Goal: Entertainment & Leisure: Consume media (video, audio)

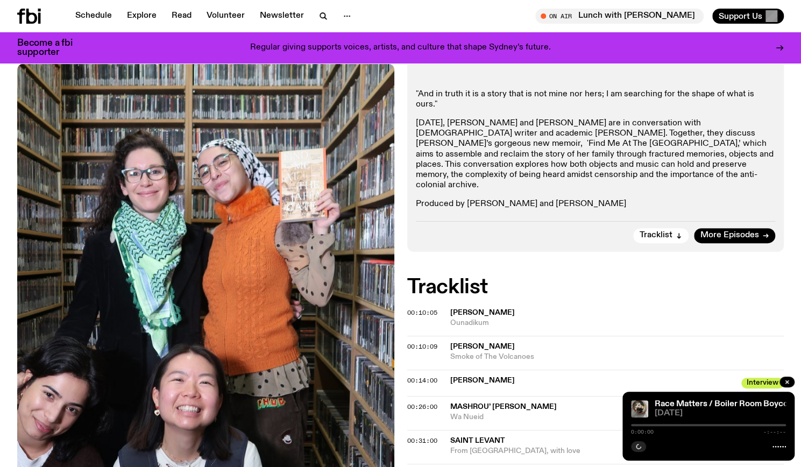
scroll to position [245, 0]
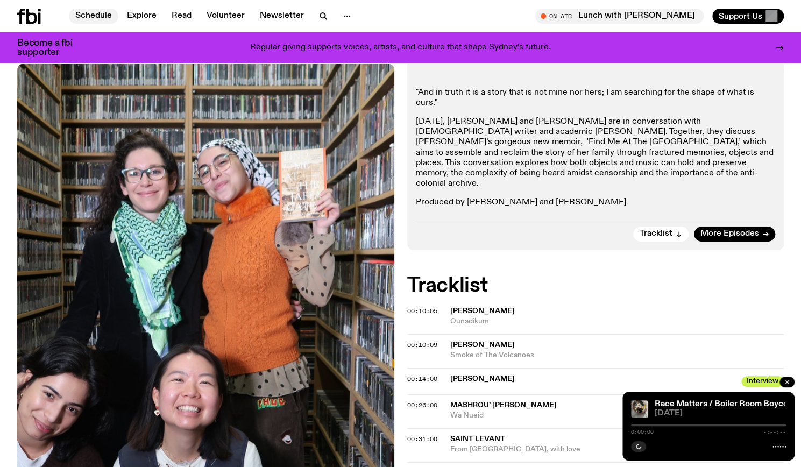
click at [81, 15] on link "Schedule" at bounding box center [93, 16] width 49 height 15
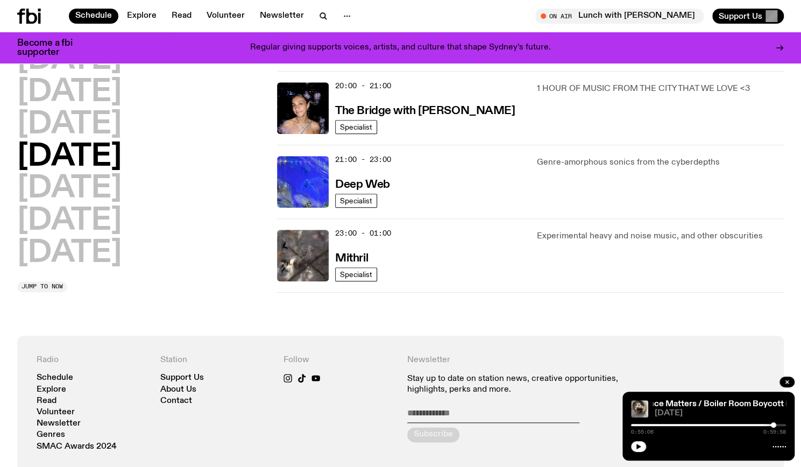
scroll to position [539, 0]
click at [100, 242] on h2 "[DATE]" at bounding box center [69, 253] width 104 height 30
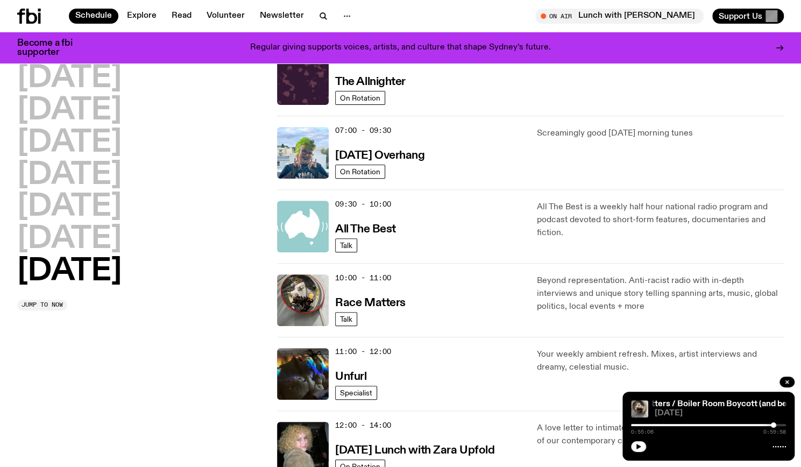
scroll to position [126, 0]
click at [391, 301] on h3 "Race Matters" at bounding box center [370, 302] width 70 height 11
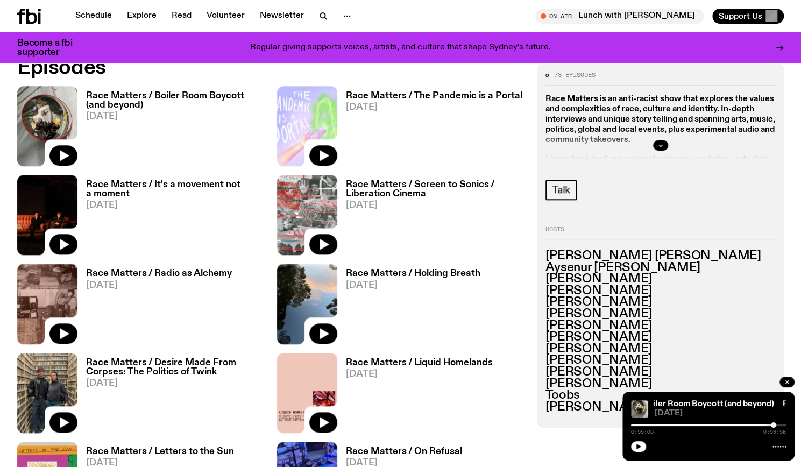
scroll to position [543, 0]
click at [206, 90] on div "Race Matters / Boiler Room Boycott (and beyond) [DATE]" at bounding box center [170, 127] width 187 height 80
click at [214, 96] on h3 "Race Matters / Boiler Room Boycott (and beyond)" at bounding box center [175, 101] width 178 height 18
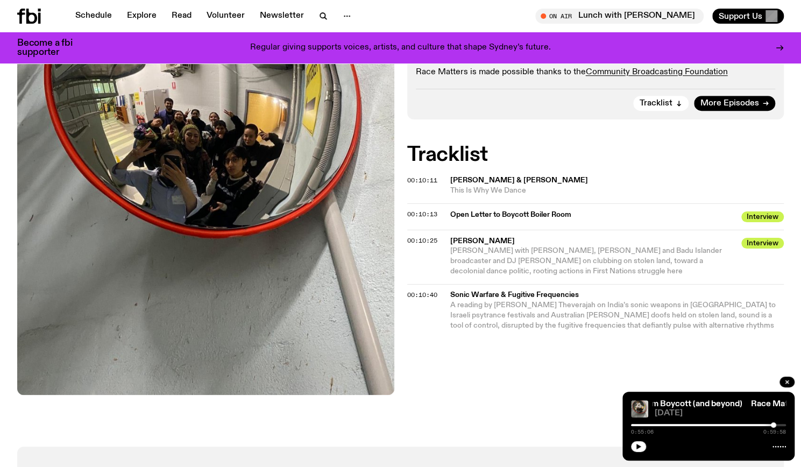
scroll to position [364, 0]
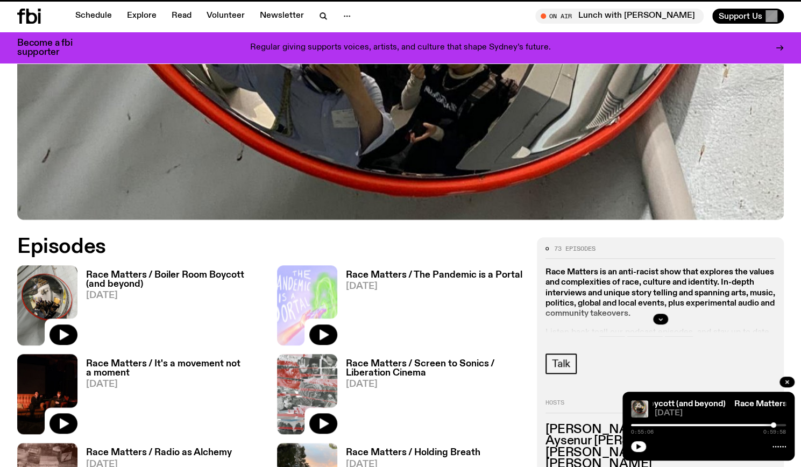
scroll to position [543, 0]
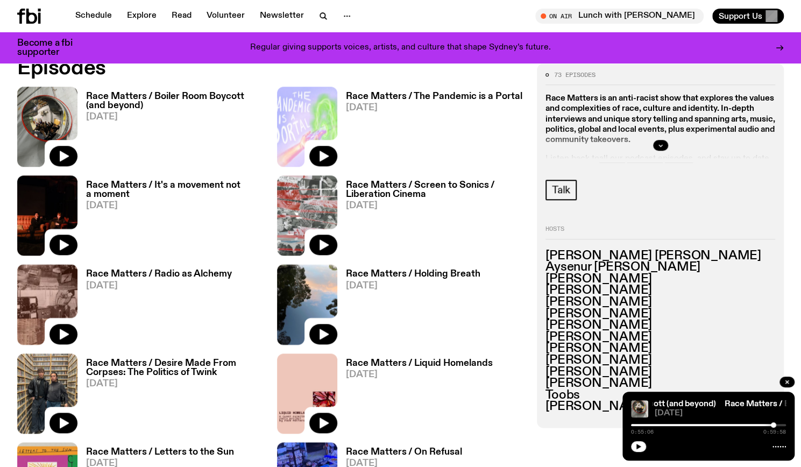
click at [153, 95] on h3 "Race Matters / Boiler Room Boycott (and beyond)" at bounding box center [175, 101] width 178 height 18
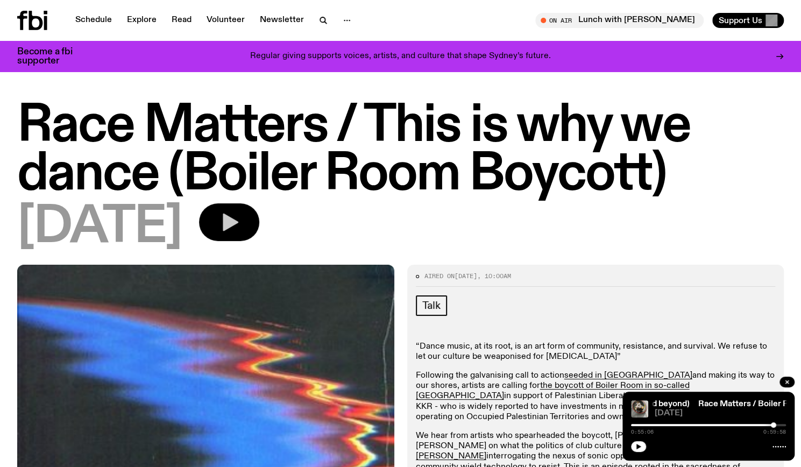
click at [240, 224] on icon "button" at bounding box center [229, 222] width 22 height 22
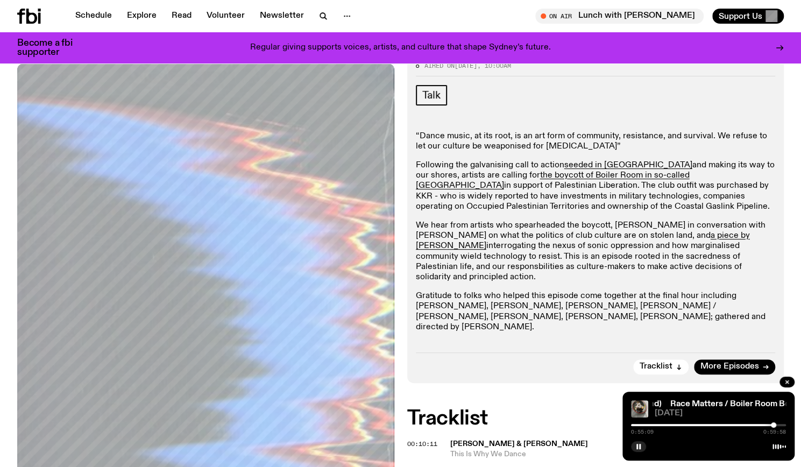
scroll to position [201, 0]
click at [636, 441] on button "button" at bounding box center [638, 446] width 15 height 11
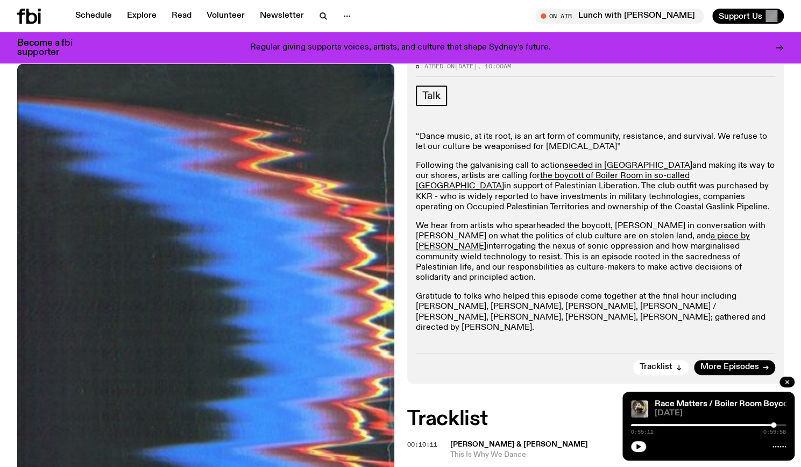
click at [640, 426] on div at bounding box center [696, 425] width 155 height 2
click at [636, 449] on icon "button" at bounding box center [638, 446] width 5 height 5
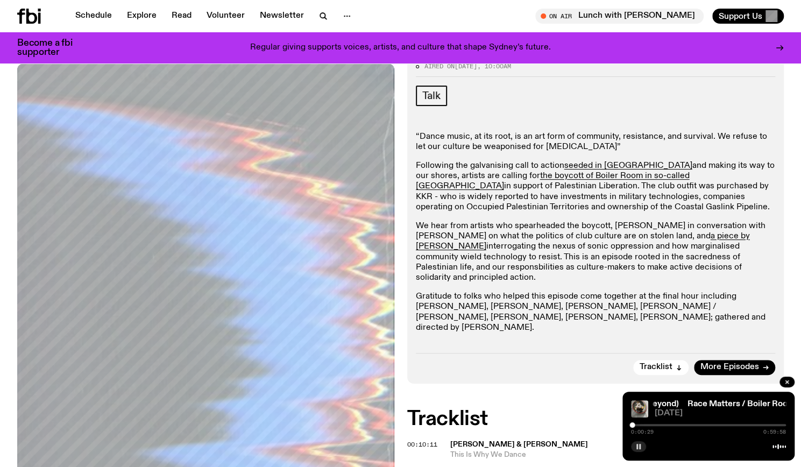
drag, startPoint x: 642, startPoint y: 424, endPoint x: 632, endPoint y: 428, distance: 10.2
click at [632, 428] on div "0:00:29 0:59:58" at bounding box center [708, 428] width 155 height 13
click at [784, 385] on icon "button" at bounding box center [787, 382] width 6 height 6
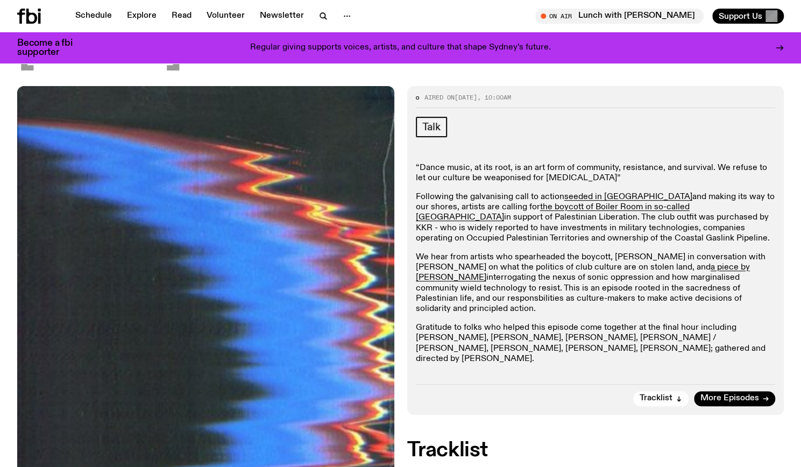
scroll to position [204, 0]
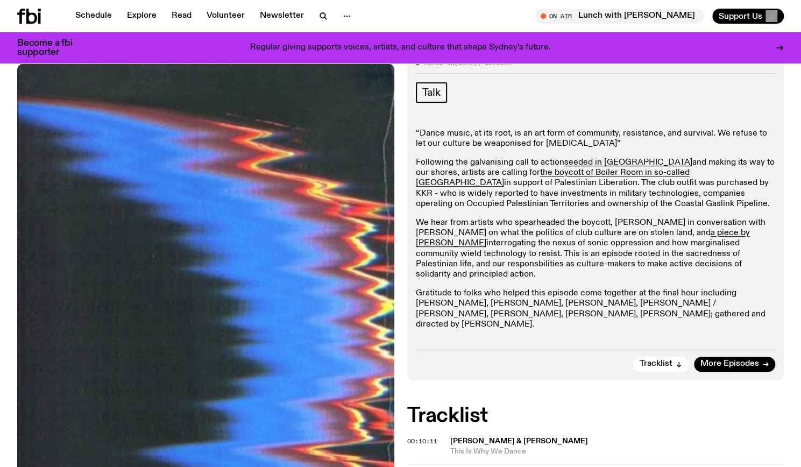
click at [87, 3] on div "Schedule Explore Read Volunteer Newsletter On Air Lunch with Izzy Page Tune in …" at bounding box center [400, 16] width 801 height 32
click at [93, 13] on link "Schedule" at bounding box center [93, 16] width 49 height 15
